Goal: Check status: Check status

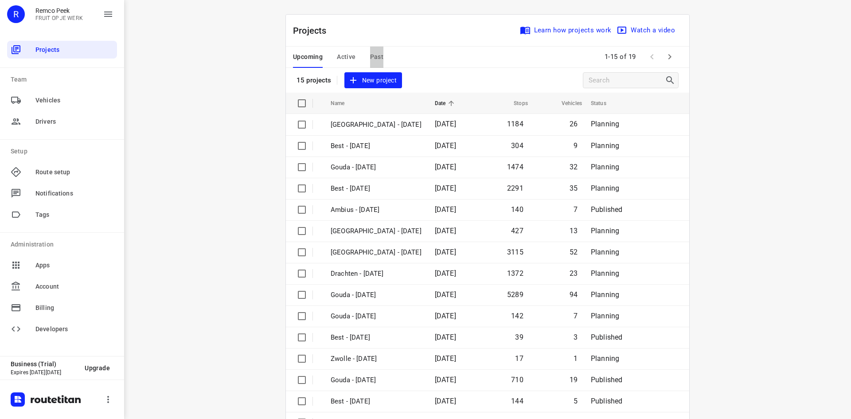
click at [372, 57] on span "Past" at bounding box center [377, 56] width 14 height 11
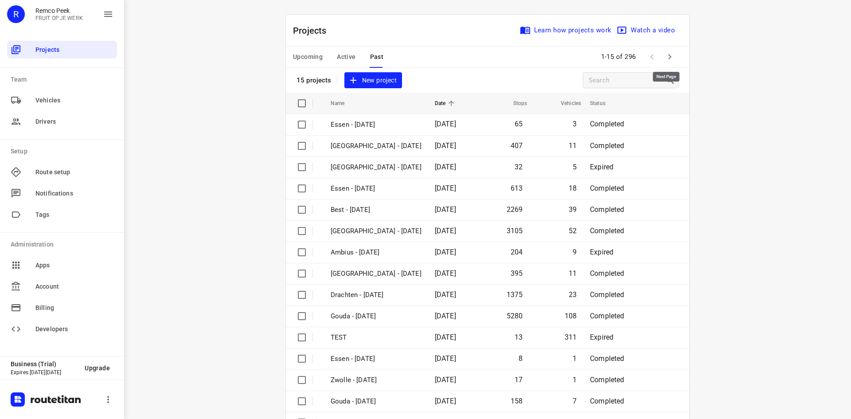
click at [669, 55] on icon "button" at bounding box center [670, 56] width 11 height 11
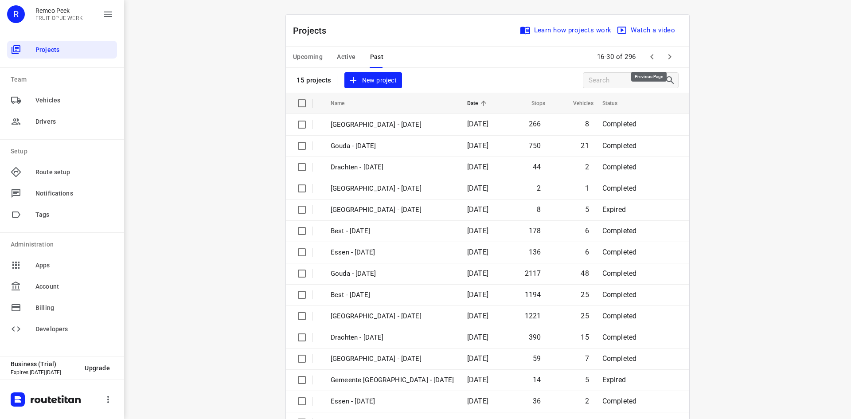
click at [648, 54] on icon "button" at bounding box center [652, 56] width 11 height 11
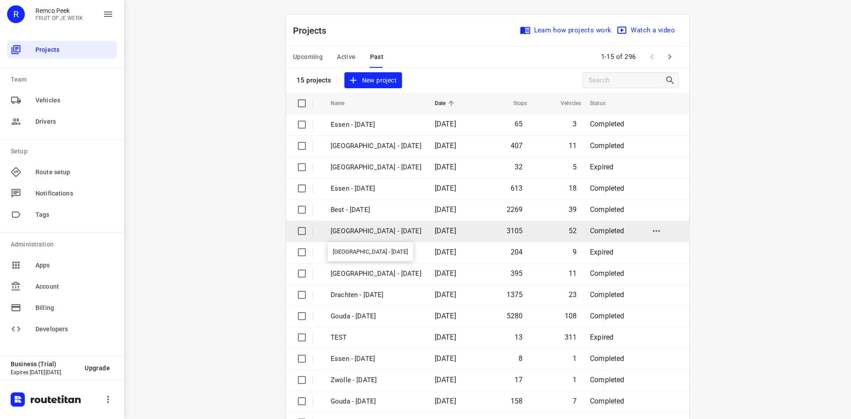
click at [380, 229] on p "[GEOGRAPHIC_DATA] - [DATE]" at bounding box center [376, 231] width 91 height 10
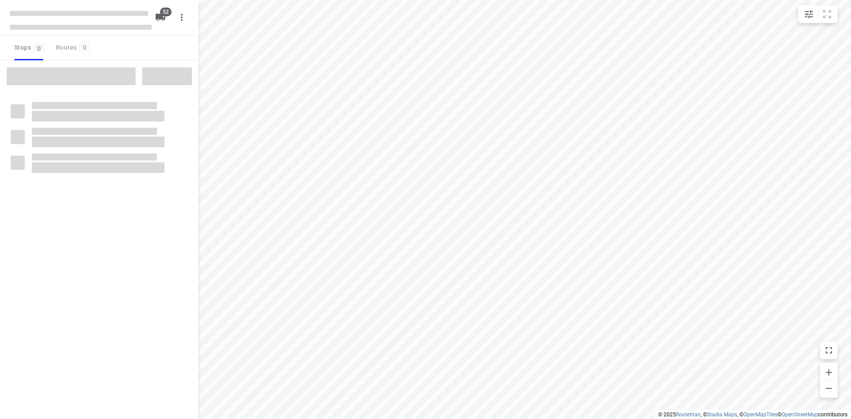
checkbox input "true"
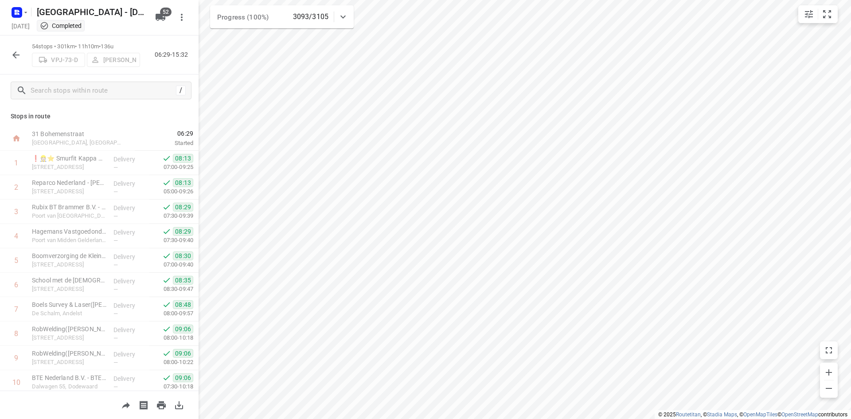
click at [15, 55] on icon "button" at bounding box center [15, 54] width 7 height 7
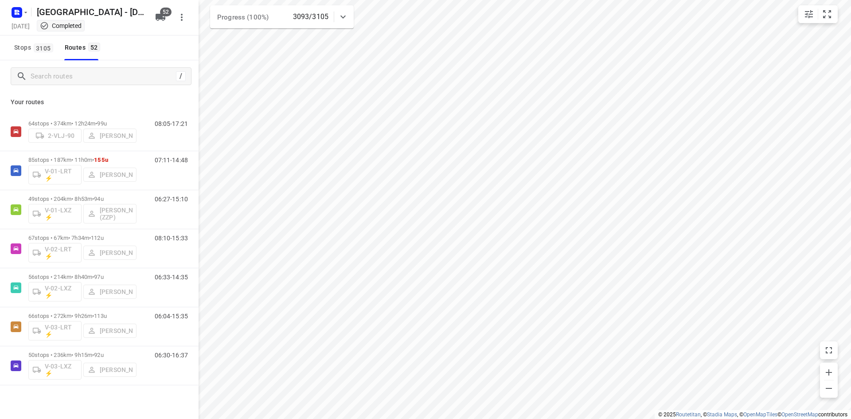
click at [146, 97] on div "Your routes 64 stops • 374km • 12h24m • 99u 2-VLJ-90 Fikri Mizaz 08:05-17:21 85…" at bounding box center [99, 268] width 199 height 352
click at [123, 75] on input "Search routes" at bounding box center [111, 77] width 160 height 14
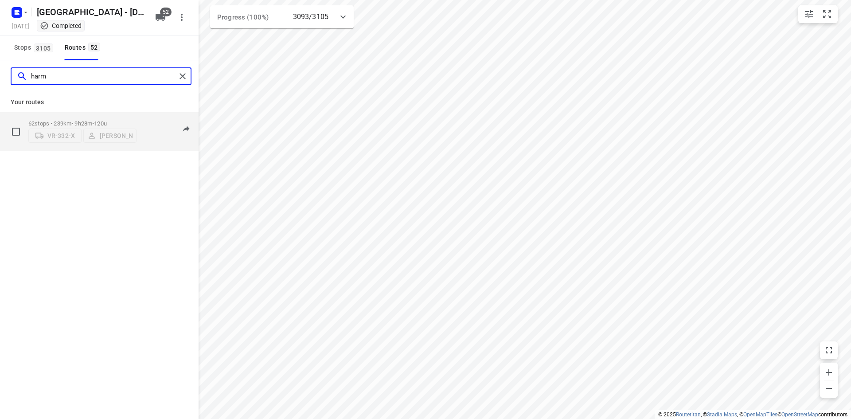
type input "harm"
click at [117, 117] on div "62 stops • 239km • 9h28m • 120u VR-332-X [PERSON_NAME]" at bounding box center [82, 131] width 108 height 31
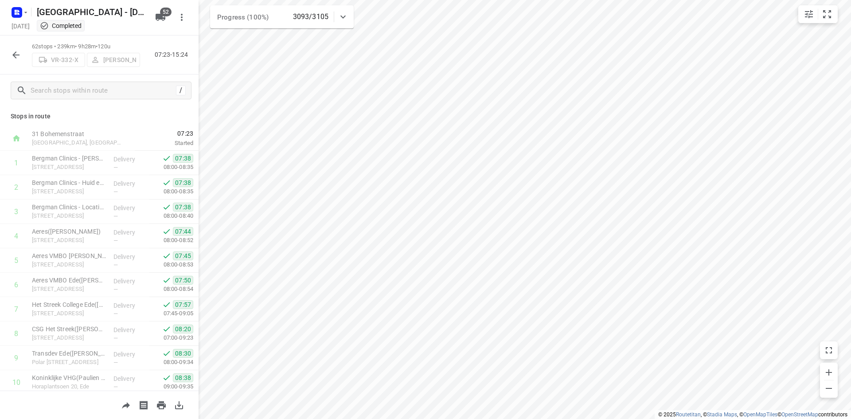
click at [143, 40] on div "62 stops • 239km • 9h28m • 120u VR-332-X [PERSON_NAME] 07:23-15:24" at bounding box center [99, 54] width 199 height 39
click at [94, 43] on p "62 stops • 239km • 9h28m • 120u" at bounding box center [86, 47] width 108 height 8
click at [154, 67] on div "62 stops • 239km • 9h28m • 120u VR-332-X [PERSON_NAME] 07:23-15:24" at bounding box center [99, 54] width 199 height 39
click at [20, 60] on icon "button" at bounding box center [16, 55] width 11 height 11
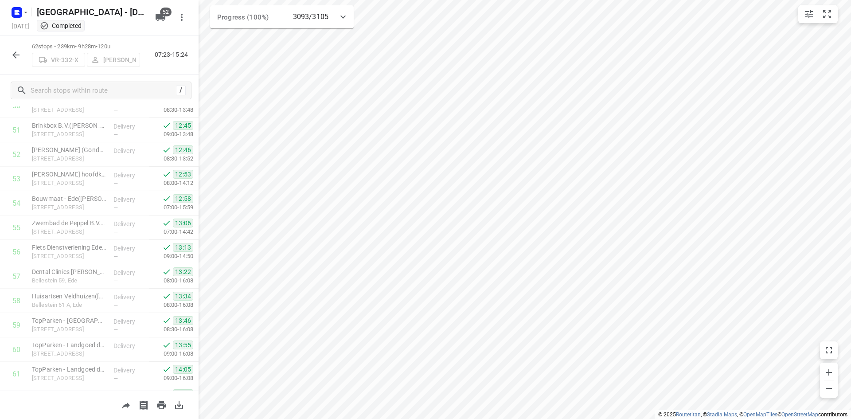
scroll to position [1296, 0]
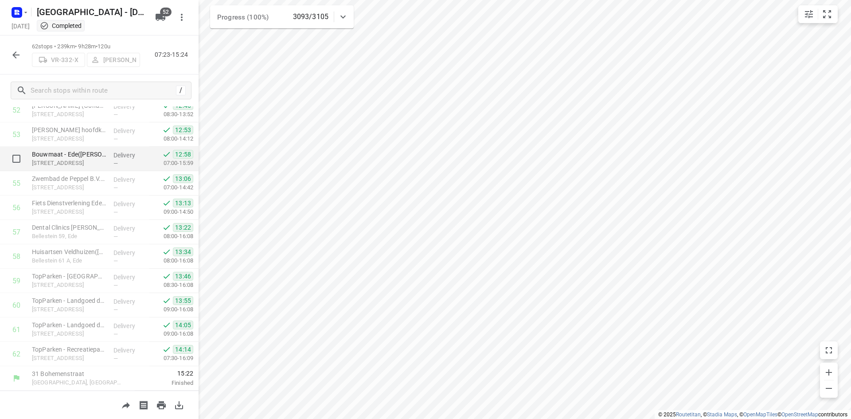
click at [191, 170] on div "i © 2025 Routetitan , © Stadia Maps , © OpenMapTiles © OpenStreetMap contributo…" at bounding box center [425, 209] width 851 height 419
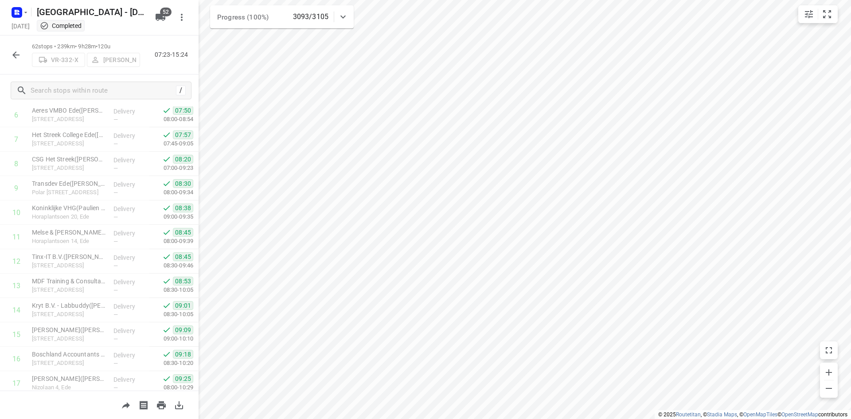
scroll to position [0, 0]
click at [168, 65] on div "62 stops • 239km • 9h28m • 120u VR-332-X [PERSON_NAME] 07:23-15:24" at bounding box center [99, 54] width 199 height 39
drag, startPoint x: 188, startPoint y: 53, endPoint x: 154, endPoint y: 52, distance: 34.1
click at [155, 52] on p "07:23-15:24" at bounding box center [173, 54] width 37 height 9
click at [169, 66] on div "62 stops • 239km • 9h28m • 120u VR-332-X [PERSON_NAME] 07:23-15:24" at bounding box center [99, 54] width 199 height 39
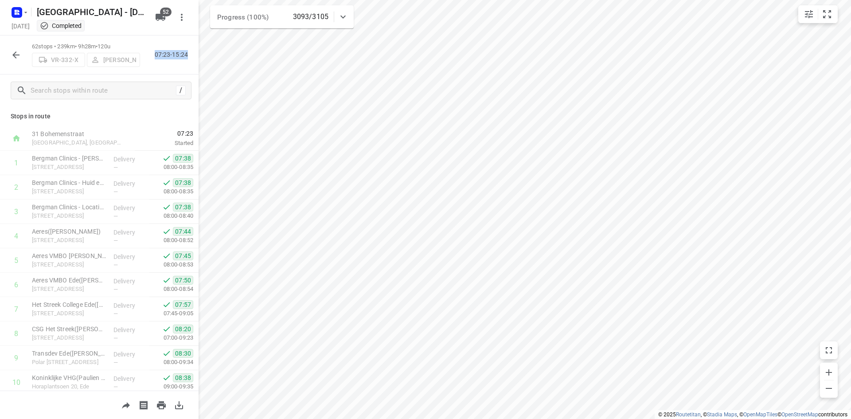
drag, startPoint x: 188, startPoint y: 56, endPoint x: 156, endPoint y: 55, distance: 32.9
click at [156, 55] on p "07:23-15:24" at bounding box center [173, 54] width 37 height 9
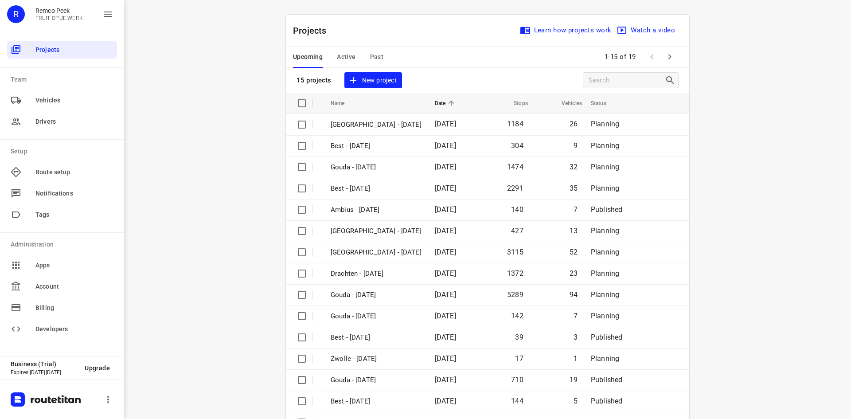
click at [379, 56] on span "Past" at bounding box center [377, 56] width 14 height 11
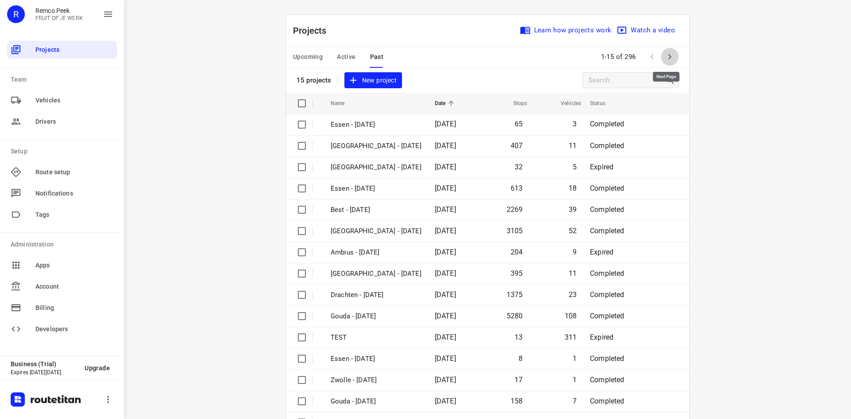
click at [671, 59] on icon "button" at bounding box center [670, 56] width 11 height 11
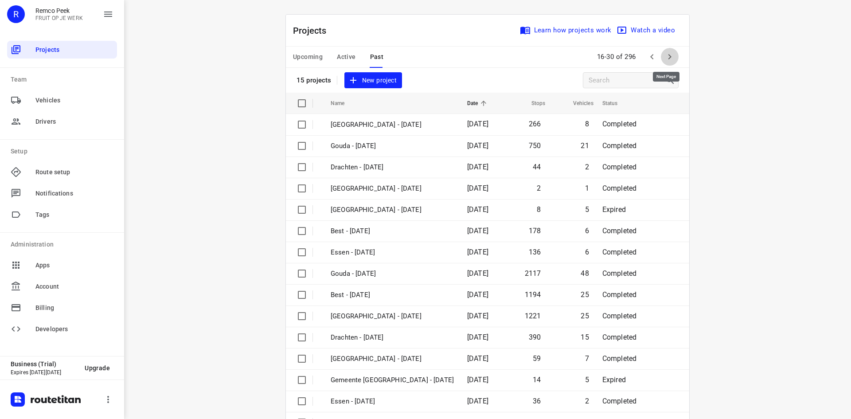
click at [671, 59] on icon "button" at bounding box center [670, 56] width 11 height 11
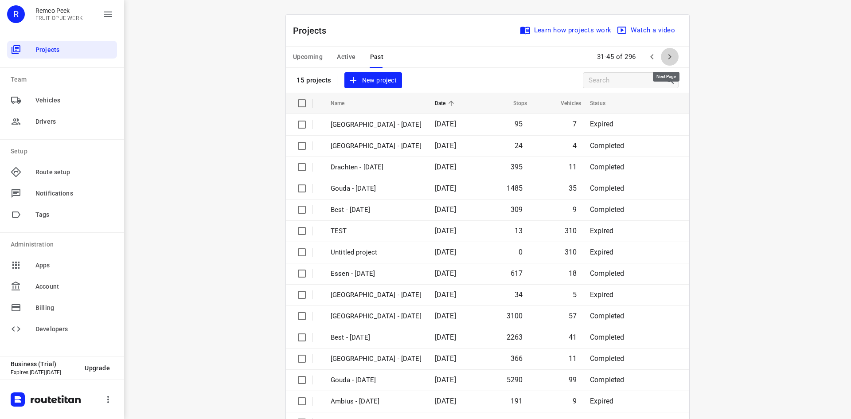
click at [671, 59] on icon "button" at bounding box center [670, 56] width 11 height 11
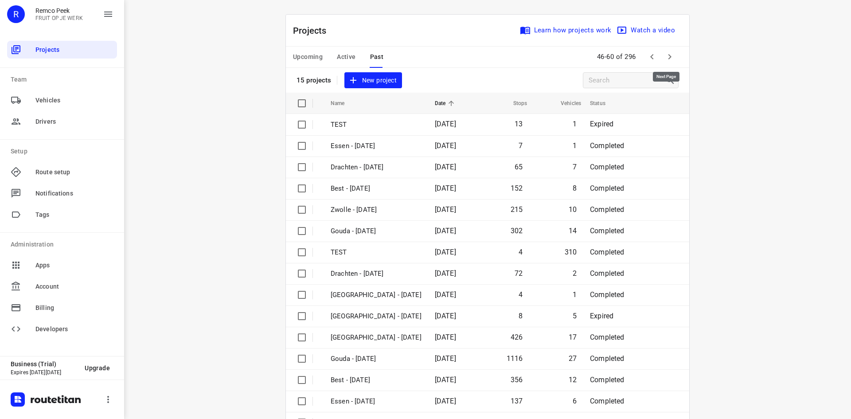
click at [671, 59] on icon "button" at bounding box center [670, 56] width 11 height 11
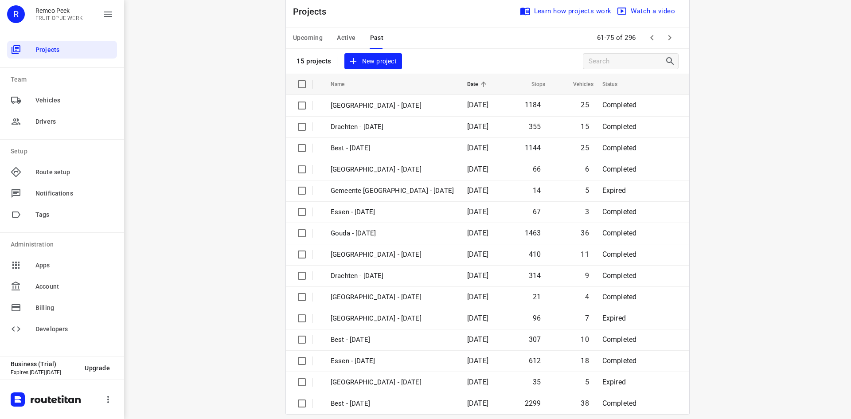
scroll to position [29, 0]
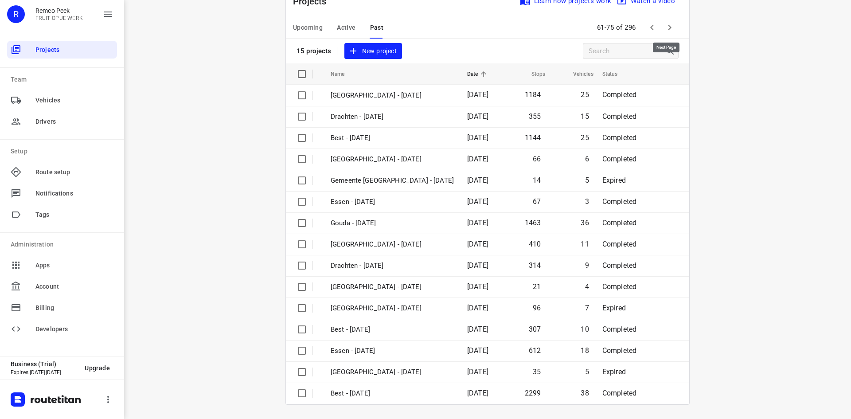
click at [669, 27] on icon "button" at bounding box center [670, 27] width 11 height 11
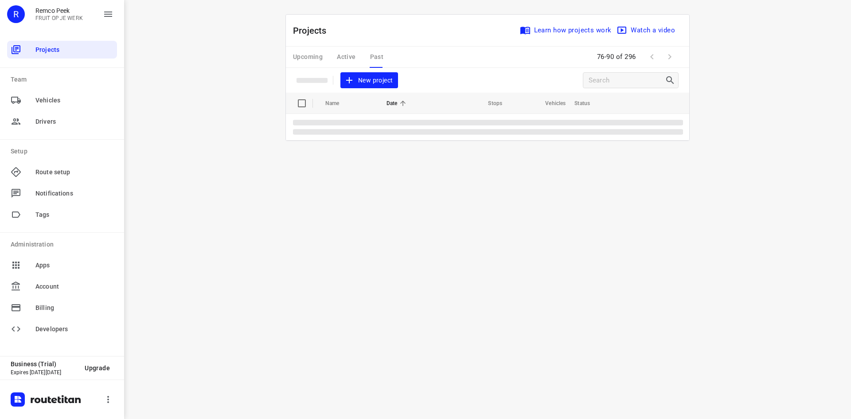
scroll to position [0, 0]
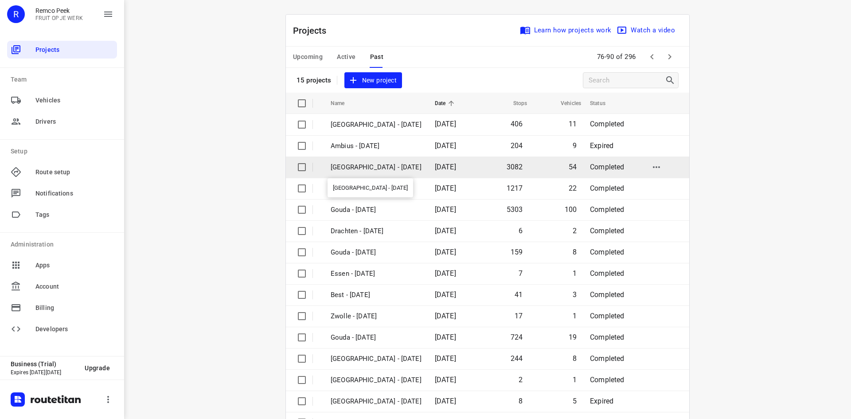
click at [414, 168] on p "[GEOGRAPHIC_DATA] - [DATE]" at bounding box center [376, 167] width 91 height 10
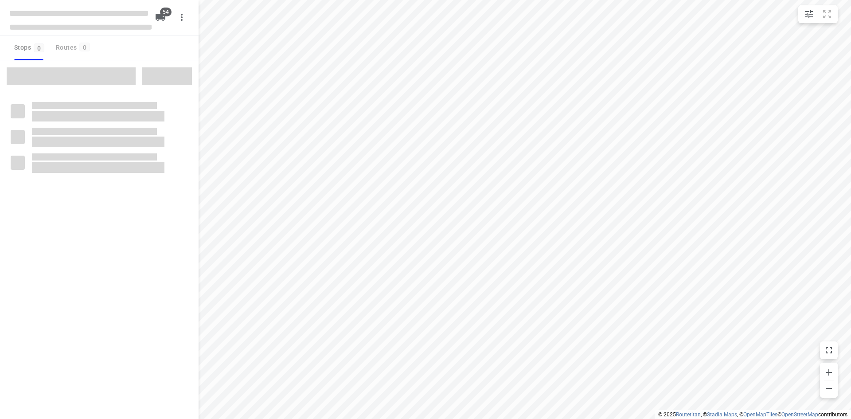
checkbox input "true"
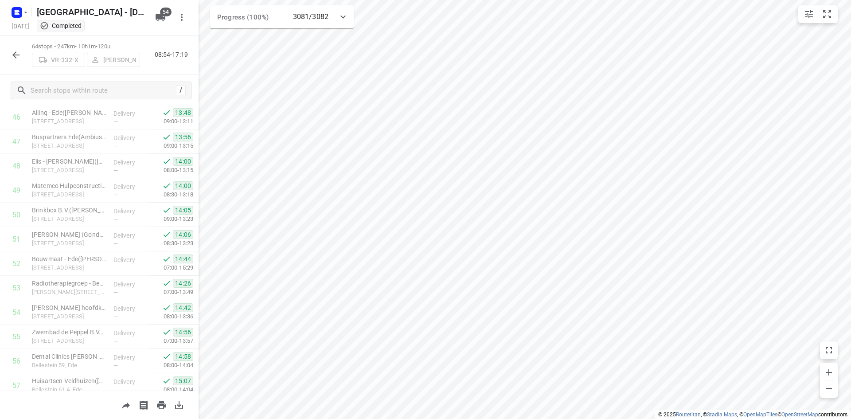
scroll to position [1345, 0]
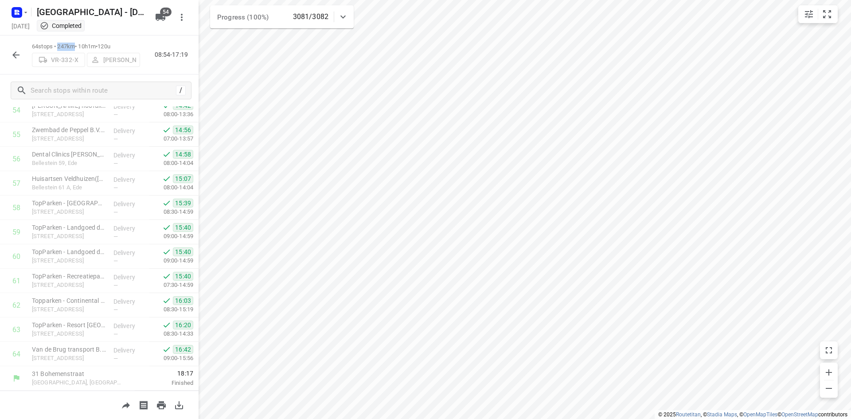
drag, startPoint x: 60, startPoint y: 44, endPoint x: 77, endPoint y: 45, distance: 16.4
click at [77, 45] on p "64 stops • 247km • 10h1m • 120u" at bounding box center [86, 47] width 108 height 8
click at [147, 67] on div "64 stops • 247km • 10h1m • 120u VR-332-X Harmen Vreeman 08:54-17:19" at bounding box center [99, 54] width 199 height 39
